Goal: Information Seeking & Learning: Learn about a topic

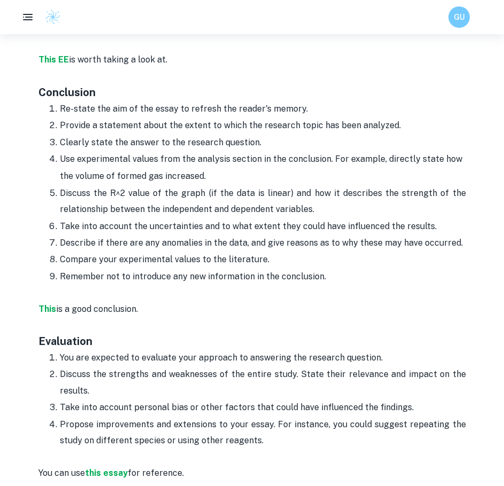
scroll to position [2297, 0]
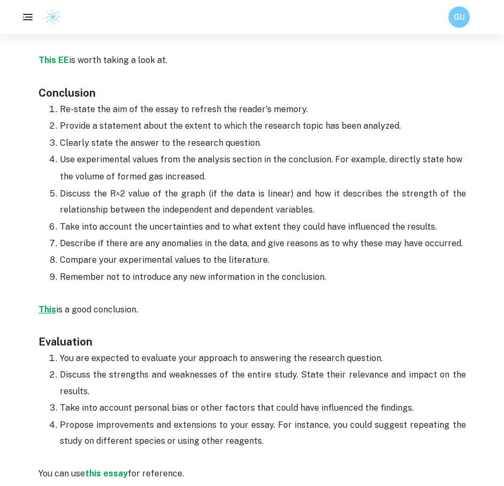
click at [52, 305] on strong "This" at bounding box center [47, 310] width 18 height 10
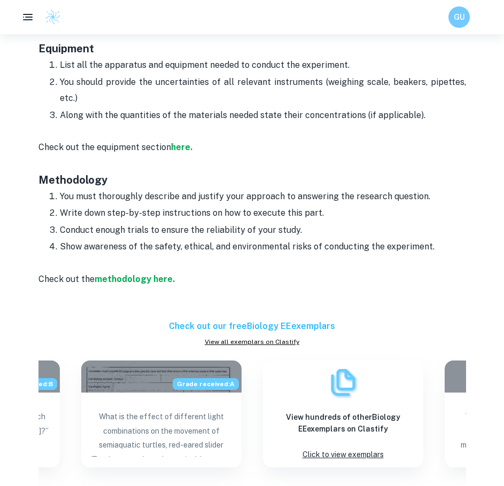
scroll to position [1506, 0]
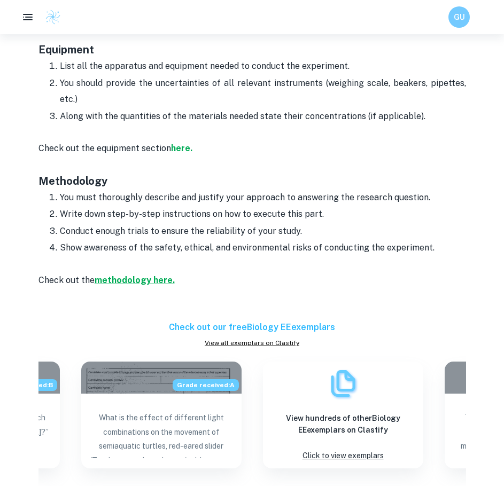
click at [160, 280] on strong "methodology here." at bounding box center [135, 280] width 80 height 10
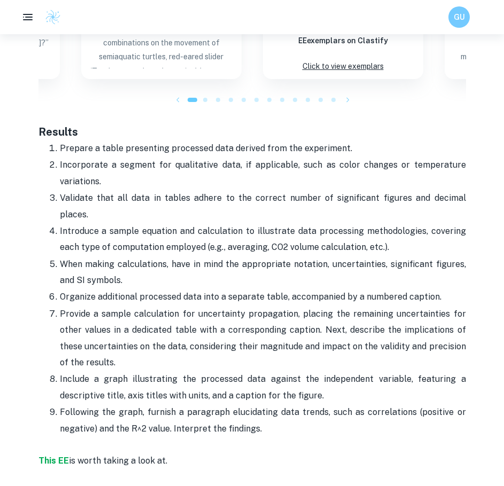
scroll to position [1628, 0]
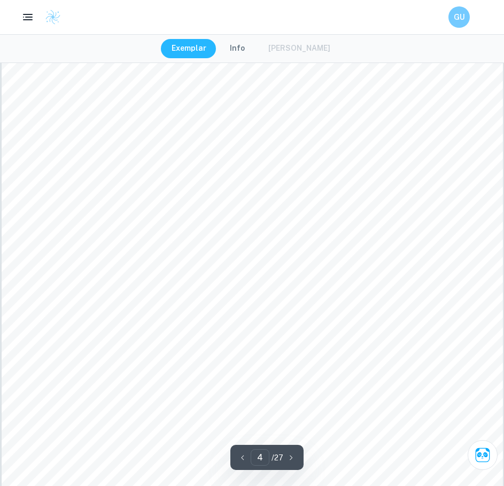
scroll to position [2475, 0]
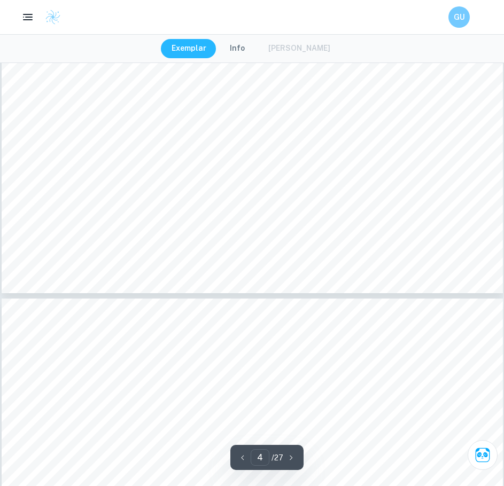
type input "5"
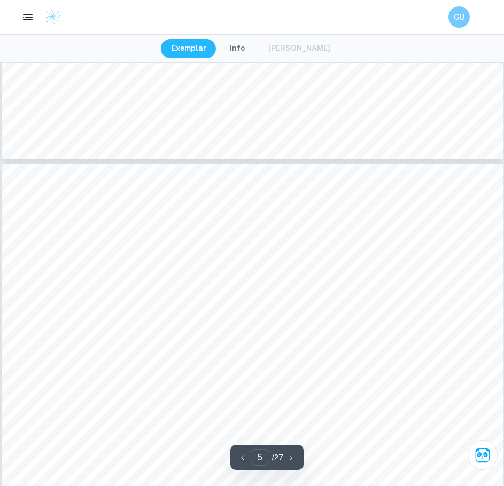
scroll to position [2927, 0]
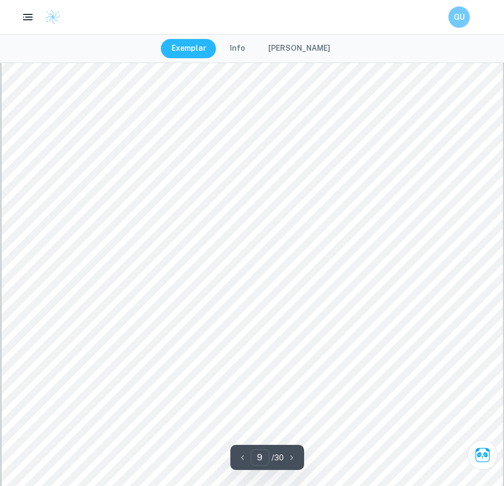
scroll to position [5993, 0]
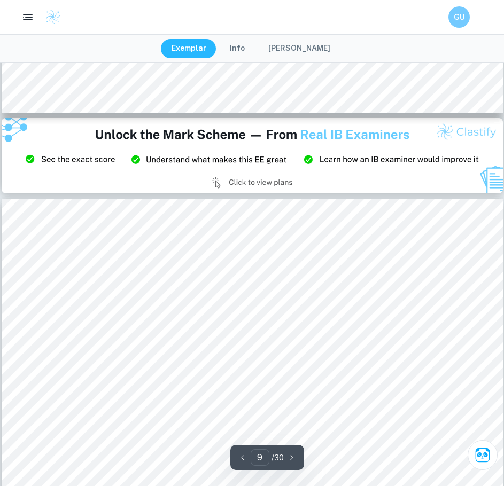
type input "8"
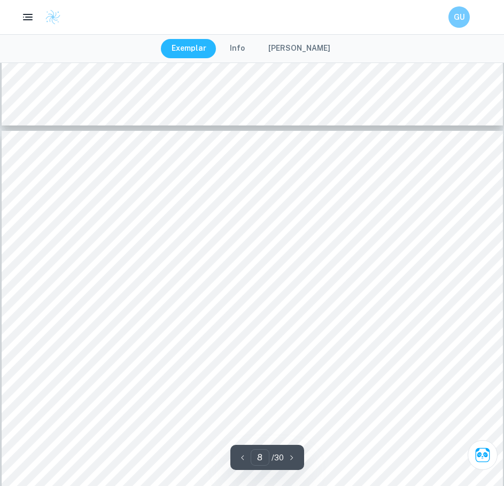
scroll to position [5100, 0]
